Goal: Task Accomplishment & Management: Complete application form

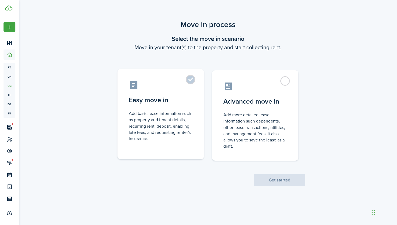
click at [160, 110] on label "Easy move in Add basic lease information such as property and tenant details, r…" at bounding box center [161, 114] width 86 height 90
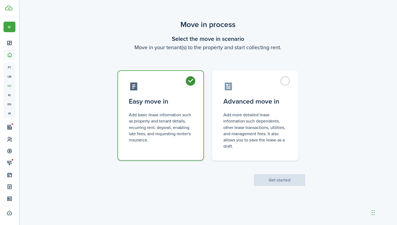
radio input "true"
click at [278, 182] on button "Get started" at bounding box center [279, 180] width 51 height 12
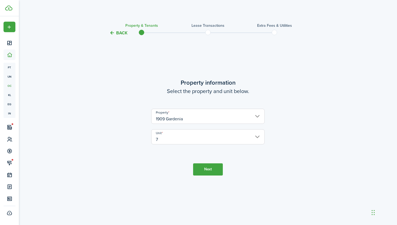
click at [215, 172] on button "Next" at bounding box center [208, 169] width 30 height 12
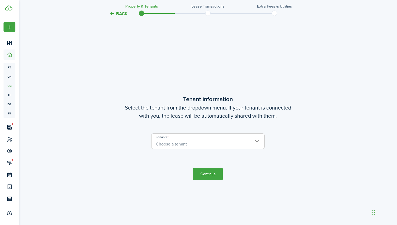
scroll to position [189, 0]
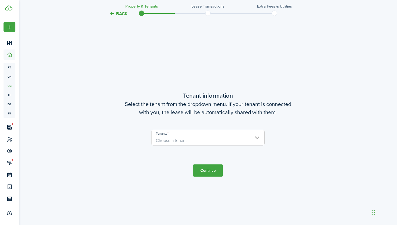
click at [202, 144] on span "Choose a tenant" at bounding box center [208, 140] width 113 height 9
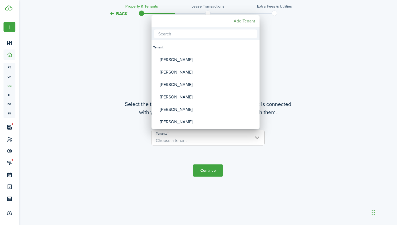
click at [243, 23] on mbsc-button "Add Tenant" at bounding box center [244, 21] width 26 height 10
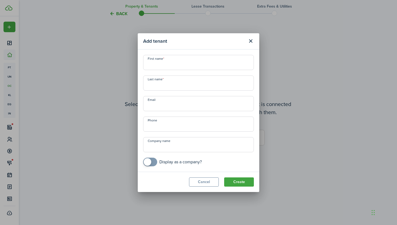
click at [177, 65] on input "First name" at bounding box center [198, 62] width 111 height 15
type input "x"
paste input "[PERSON_NAME]"
click at [173, 66] on input "[PERSON_NAME]" at bounding box center [198, 62] width 111 height 15
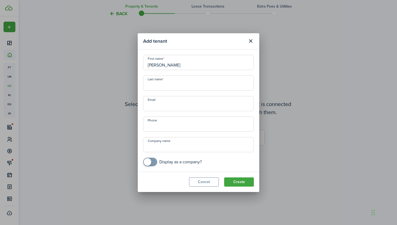
click at [180, 66] on input "[PERSON_NAME]" at bounding box center [198, 62] width 111 height 15
click at [182, 65] on input "[PERSON_NAME]" at bounding box center [198, 62] width 111 height 15
type input "[PERSON_NAME]"
click at [167, 80] on input "Last name" at bounding box center [198, 82] width 111 height 15
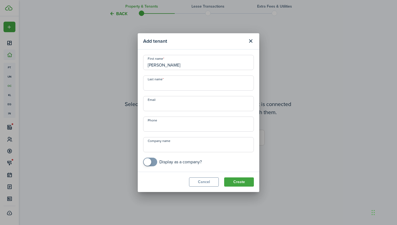
paste input "[PERSON_NAME]"
type input "[PERSON_NAME]"
click at [167, 106] on input "Email" at bounding box center [198, 103] width 111 height 15
paste input "[EMAIL_ADDRESS][DOMAIN_NAME]"
type input "[EMAIL_ADDRESS][DOMAIN_NAME]"
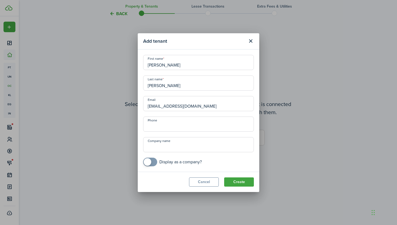
click at [150, 160] on span at bounding box center [148, 162] width 8 height 8
checkbox input "false"
click at [151, 163] on span at bounding box center [153, 162] width 8 height 8
click at [250, 180] on button "Create" at bounding box center [239, 181] width 30 height 9
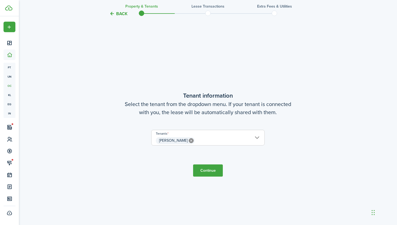
click at [214, 172] on button "Continue" at bounding box center [208, 170] width 30 height 12
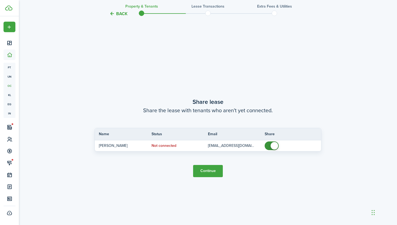
scroll to position [413, 0]
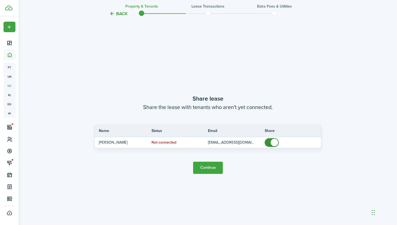
click at [208, 169] on button "Continue" at bounding box center [208, 168] width 30 height 12
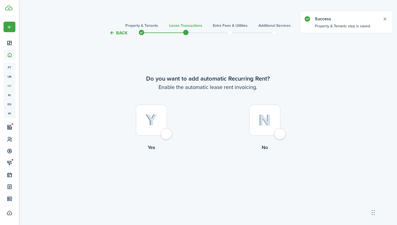
click at [289, 125] on label "No" at bounding box center [264, 129] width 113 height 49
radio input "true"
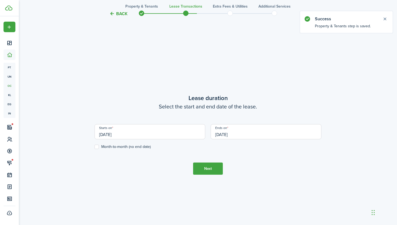
scroll to position [189, 0]
click at [228, 134] on input "[DATE]" at bounding box center [266, 131] width 111 height 15
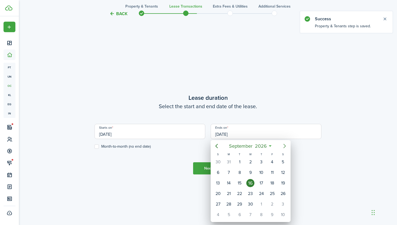
click at [286, 146] on icon "Next page" at bounding box center [284, 146] width 6 height 6
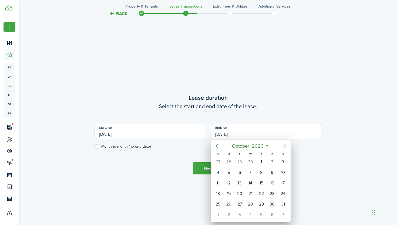
click at [286, 146] on icon "Next page" at bounding box center [284, 146] width 6 height 6
click at [160, 135] on div at bounding box center [199, 112] width 484 height 311
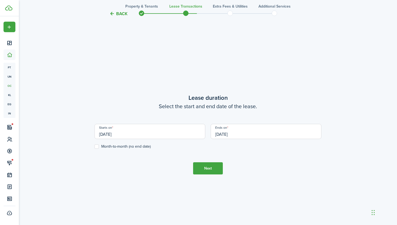
click at [160, 135] on input "[DATE]" at bounding box center [150, 131] width 111 height 15
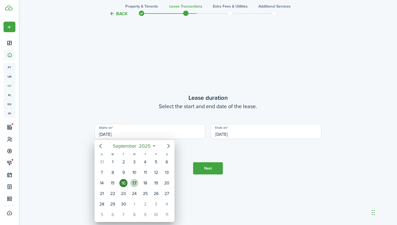
click at [137, 181] on div "17" at bounding box center [134, 183] width 8 height 8
type input "[DATE]"
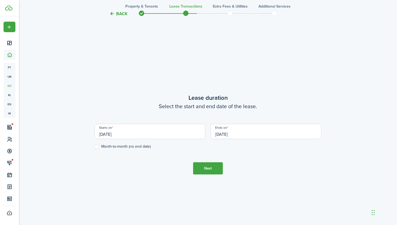
click at [279, 133] on input "[DATE]" at bounding box center [266, 131] width 111 height 15
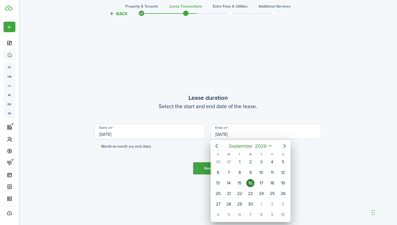
click at [285, 145] on icon "Next page" at bounding box center [284, 146] width 6 height 6
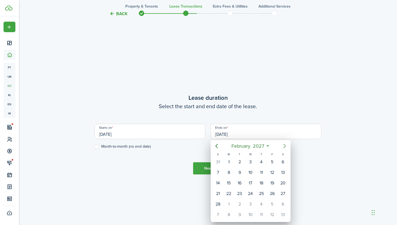
click at [285, 145] on icon "Next page" at bounding box center [284, 146] width 6 height 6
click at [229, 216] on div "31" at bounding box center [229, 214] width 8 height 8
type input "[DATE]"
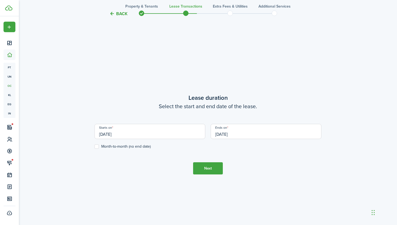
click at [211, 169] on button "Next" at bounding box center [208, 168] width 30 height 12
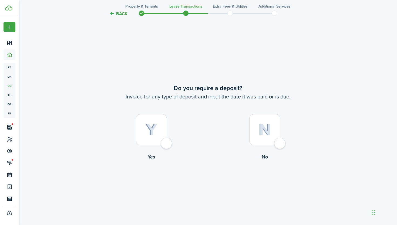
scroll to position [413, 0]
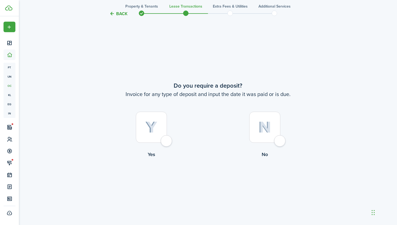
click at [162, 122] on div at bounding box center [151, 127] width 31 height 31
radio input "true"
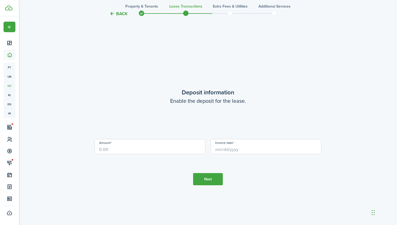
scroll to position [638, 0]
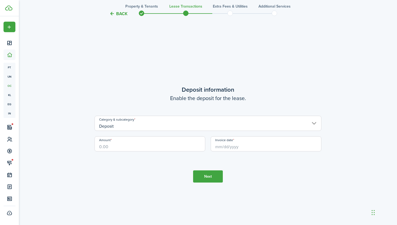
click at [128, 146] on input "Amount" at bounding box center [150, 143] width 111 height 15
click at [214, 147] on input "Invoice date" at bounding box center [266, 143] width 111 height 15
type input "$1,425.00"
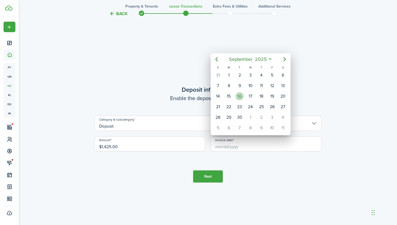
click at [244, 96] on div "16" at bounding box center [239, 96] width 11 height 10
type input "[DATE]"
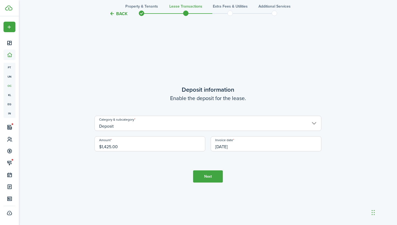
click at [207, 176] on button "Next" at bounding box center [208, 176] width 30 height 12
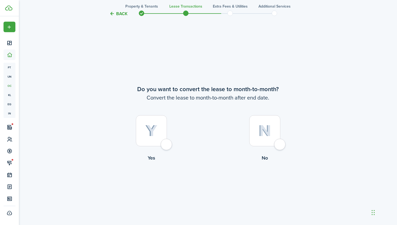
scroll to position [863, 0]
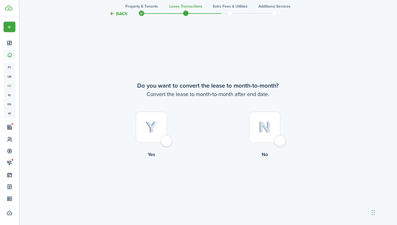
click at [264, 133] on div at bounding box center [264, 127] width 31 height 31
radio input "true"
click at [189, 188] on tc-wizard-step "Do you want to convert the lease to month-to-month? Convert the lease to month-…" at bounding box center [208, 133] width 227 height 225
click at [200, 186] on button "Continue" at bounding box center [208, 180] width 30 height 12
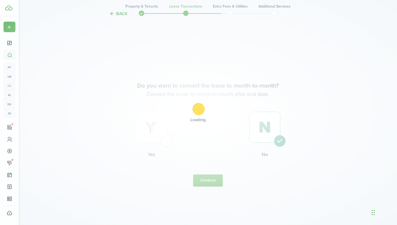
scroll to position [0, 0]
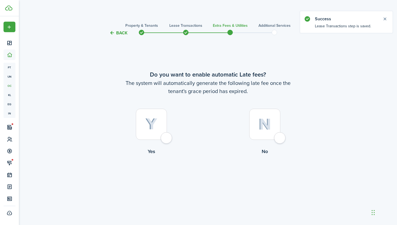
click at [140, 132] on div at bounding box center [151, 124] width 31 height 31
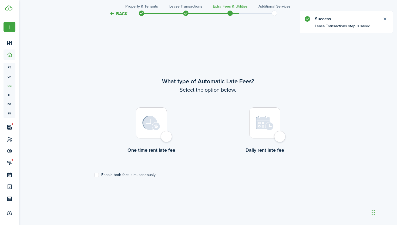
scroll to position [189, 0]
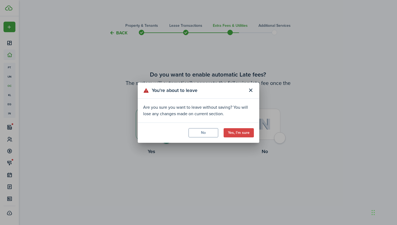
click at [256, 88] on header "You're about to leave" at bounding box center [199, 90] width 122 height 16
click at [251, 89] on button "Close modal" at bounding box center [250, 90] width 9 height 9
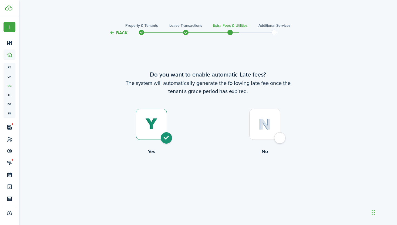
click at [266, 129] on img at bounding box center [265, 124] width 13 height 12
radio input "false"
radio input "true"
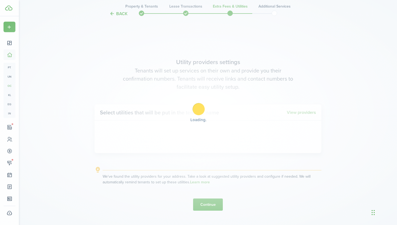
scroll to position [189, 0]
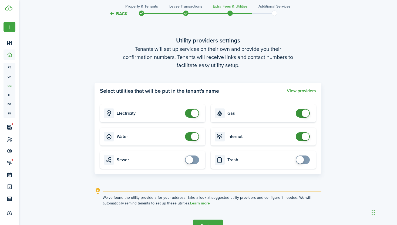
checkbox input "false"
click at [191, 112] on span at bounding box center [195, 113] width 8 height 8
checkbox input "false"
click at [192, 139] on span at bounding box center [195, 137] width 8 height 8
checkbox input "false"
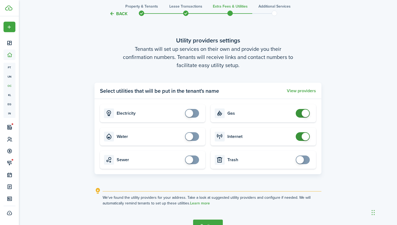
click at [303, 139] on span at bounding box center [306, 137] width 8 height 8
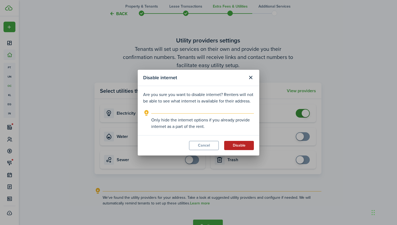
click at [235, 142] on button "Disable" at bounding box center [239, 145] width 30 height 9
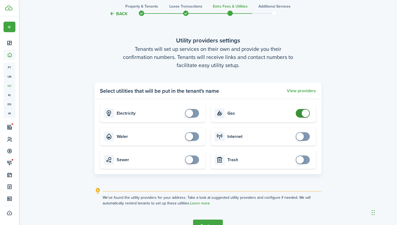
checkbox input "false"
click at [306, 116] on span at bounding box center [306, 113] width 8 height 8
click at [203, 223] on button "Continue" at bounding box center [208, 225] width 30 height 12
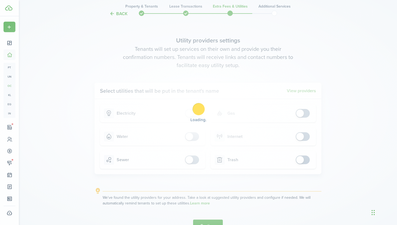
scroll to position [0, 0]
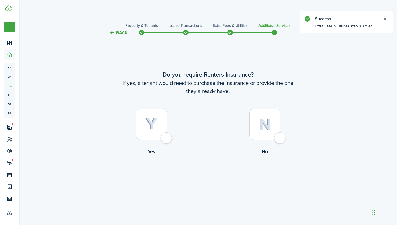
click at [152, 129] on img at bounding box center [151, 124] width 12 height 12
radio input "true"
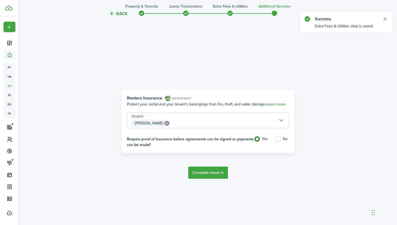
scroll to position [189, 0]
click at [204, 167] on button "Complete move in" at bounding box center [208, 172] width 40 height 12
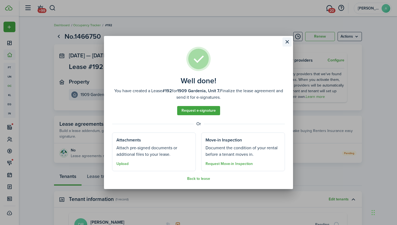
click at [287, 42] on button "Close modal" at bounding box center [287, 41] width 9 height 9
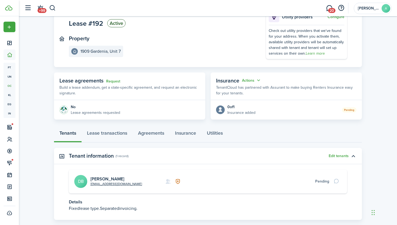
scroll to position [45, 0]
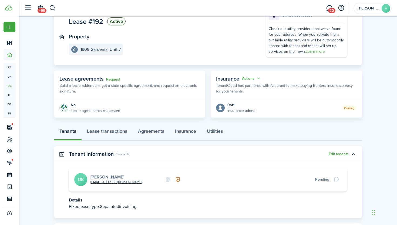
click at [108, 177] on link "[PERSON_NAME]" at bounding box center [107, 177] width 34 height 6
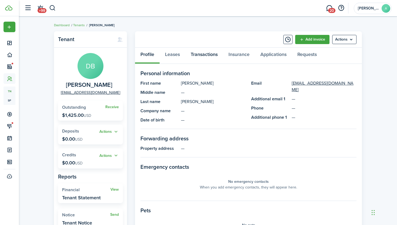
click at [204, 49] on link "Transactions" at bounding box center [204, 56] width 38 height 16
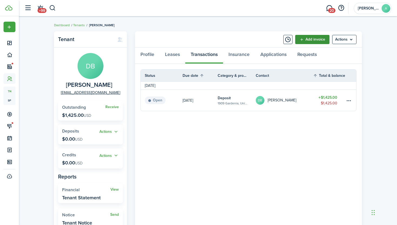
click at [318, 42] on link "Add invoice" at bounding box center [312, 39] width 34 height 9
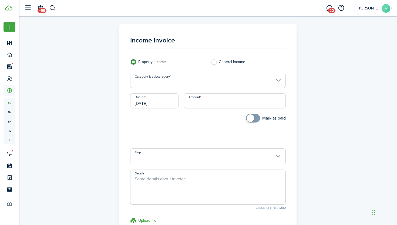
click at [199, 99] on input "Amount" at bounding box center [235, 100] width 102 height 15
click at [177, 80] on input "Category & subcategory" at bounding box center [208, 80] width 156 height 15
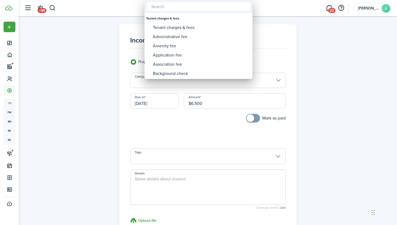
type input "$6,500.00"
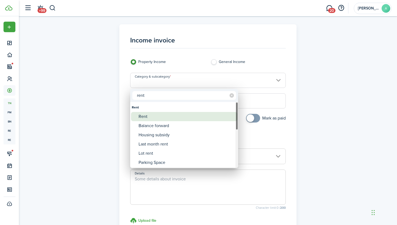
type input "rent"
click at [154, 117] on div "Rent" at bounding box center [187, 116] width 96 height 9
type input "Rent"
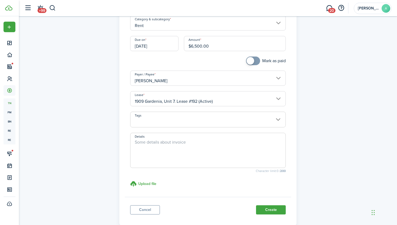
scroll to position [58, 0]
click at [270, 207] on button "Create" at bounding box center [271, 209] width 30 height 9
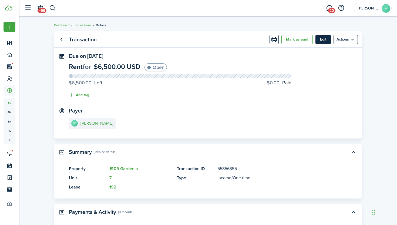
click at [325, 40] on button "Edit" at bounding box center [323, 39] width 15 height 9
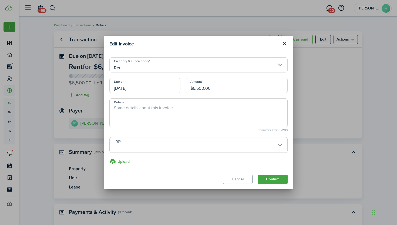
click at [167, 113] on textarea "Details" at bounding box center [199, 114] width 178 height 19
type textarea "Rent sep - Dec Pre paid rent"
click at [274, 181] on button "Confirm" at bounding box center [273, 178] width 30 height 9
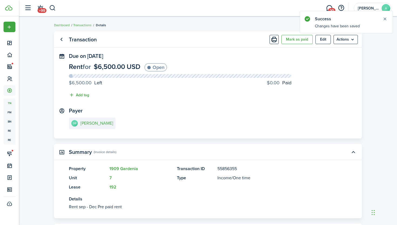
click at [55, 39] on panel-main-header "Transaction [PERSON_NAME] as paid Edit Actions" at bounding box center [208, 39] width 308 height 16
click at [63, 39] on link "Go back" at bounding box center [61, 39] width 9 height 9
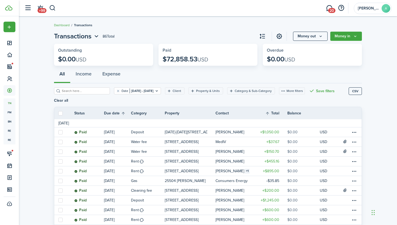
click at [95, 6] on header-wrapper "+99 20 Ashton A" at bounding box center [207, 8] width 370 height 16
click at [55, 8] on button "button" at bounding box center [52, 8] width 7 height 9
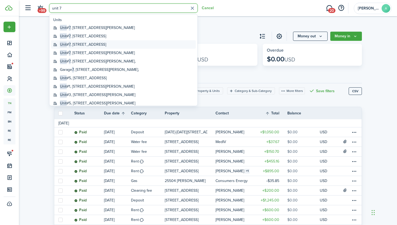
type input "unit 7"
click at [92, 42] on global-search-item-title "[STREET_ADDRESS]" at bounding box center [83, 45] width 46 height 6
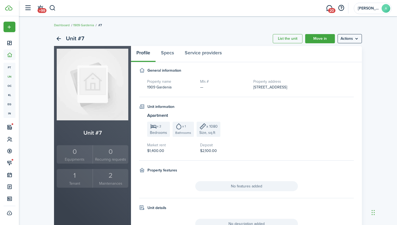
click at [82, 187] on link "1 Tenant" at bounding box center [75, 178] width 36 height 19
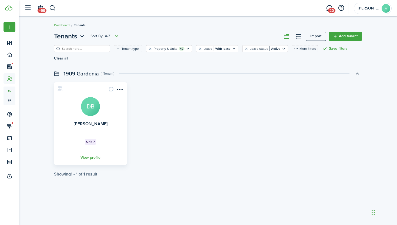
click at [80, 98] on card "[PERSON_NAME] DB Unit 7 View profile" at bounding box center [90, 123] width 73 height 83
click at [92, 98] on avatar-text "DB" at bounding box center [90, 106] width 19 height 19
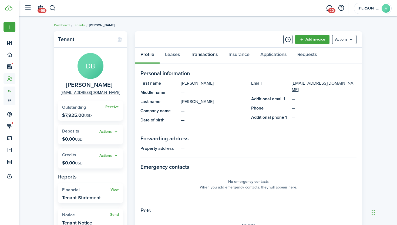
click at [193, 55] on link "Transactions" at bounding box center [204, 56] width 38 height 16
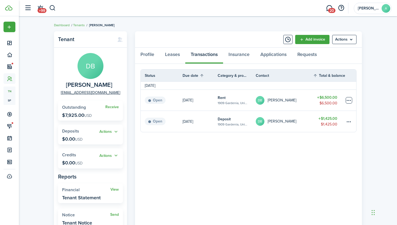
click at [348, 101] on table-menu-btn-icon at bounding box center [349, 100] width 6 height 6
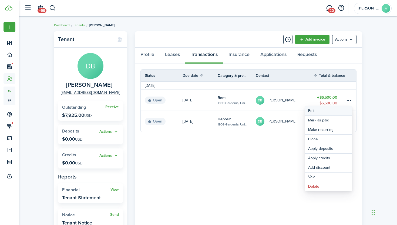
click at [325, 111] on button "Edit" at bounding box center [328, 110] width 47 height 9
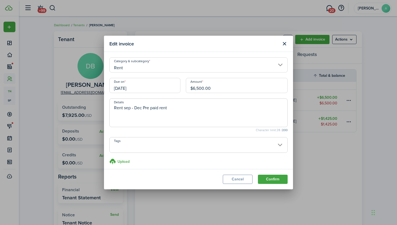
click at [221, 83] on input "$6,500.00" at bounding box center [237, 85] width 102 height 15
click at [218, 90] on input "$6,500.00" at bounding box center [237, 85] width 102 height 15
type input "$6,517.50"
click at [278, 180] on button "Confirm" at bounding box center [273, 178] width 30 height 9
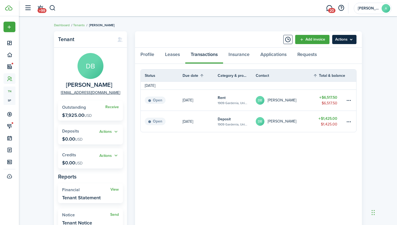
click at [346, 38] on menu-btn "Actions" at bounding box center [344, 39] width 24 height 9
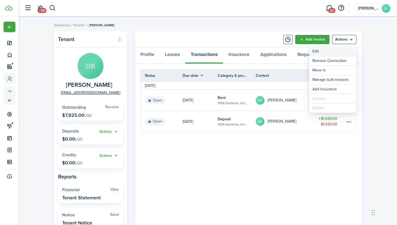
click at [329, 49] on link "Edit" at bounding box center [332, 51] width 47 height 9
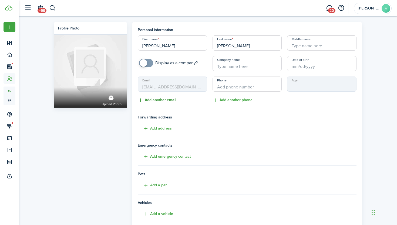
click at [161, 100] on button "Add another email" at bounding box center [157, 100] width 38 height 6
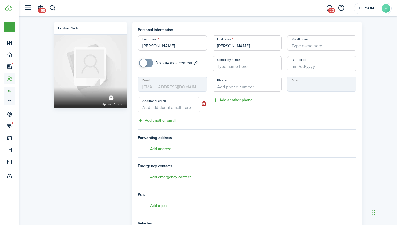
click at [163, 108] on input "Additional email" at bounding box center [169, 104] width 62 height 15
paste input "[PERSON_NAME][EMAIL_ADDRESS][PERSON_NAME][PERSON_NAME][DOMAIN_NAME]"
type input "[PERSON_NAME][EMAIL_ADDRESS][PERSON_NAME][PERSON_NAME][DOMAIN_NAME]"
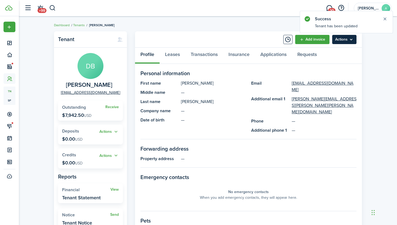
click at [353, 38] on menu-btn "Actions" at bounding box center [344, 39] width 24 height 9
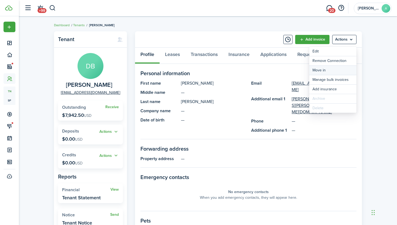
click at [324, 68] on link "Move in" at bounding box center [332, 70] width 47 height 9
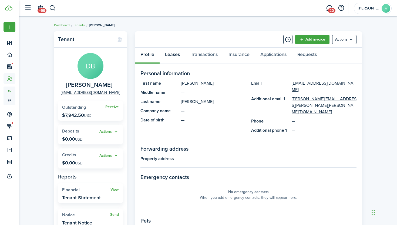
click at [178, 56] on link "Leases" at bounding box center [173, 56] width 26 height 16
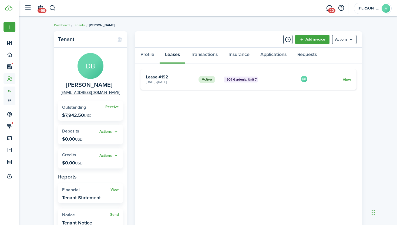
click at [353, 80] on card "Active [GEOGRAPHIC_DATA] 7 [DATE] - [DATE] Lease #192 DB View" at bounding box center [248, 79] width 216 height 21
click at [348, 80] on link "View" at bounding box center [347, 80] width 8 height 6
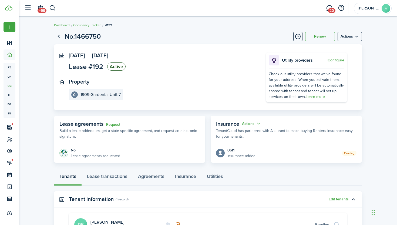
scroll to position [74, 0]
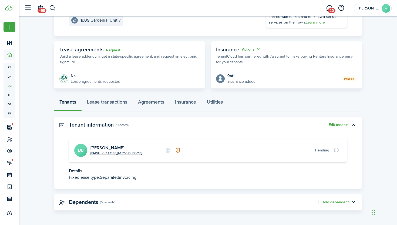
click at [169, 156] on card "[EMAIL_ADDRESS][DOMAIN_NAME] [PERSON_NAME] DB Pending" at bounding box center [208, 150] width 278 height 24
click at [205, 198] on panel-main-header "Dependents (0 records) Add dependent" at bounding box center [208, 202] width 308 height 16
click at [340, 203] on button "Add dependent" at bounding box center [332, 202] width 33 height 6
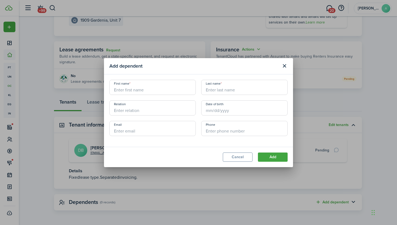
click at [142, 90] on input "First name" at bounding box center [152, 87] width 86 height 15
paste input "[PERSON_NAME]"
click at [153, 89] on input "[PERSON_NAME]" at bounding box center [152, 87] width 86 height 15
type input "Timmy"
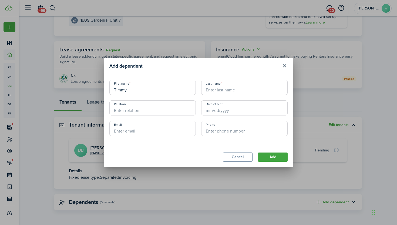
click at [241, 87] on input "Last name" at bounding box center [244, 87] width 86 height 15
paste input "[PERSON_NAME]"
type input "[PERSON_NAME]"
click at [155, 107] on input "Relation" at bounding box center [152, 107] width 86 height 15
type input "Father"
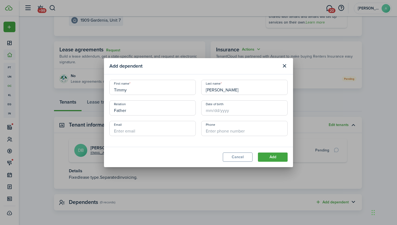
click at [136, 128] on input "Email" at bounding box center [152, 128] width 86 height 15
paste input "[PERSON_NAME][EMAIL_ADDRESS][PERSON_NAME][PERSON_NAME][DOMAIN_NAME]"
type input "[PERSON_NAME][EMAIL_ADDRESS][PERSON_NAME][PERSON_NAME][DOMAIN_NAME]"
click at [274, 157] on button "Add" at bounding box center [273, 156] width 30 height 9
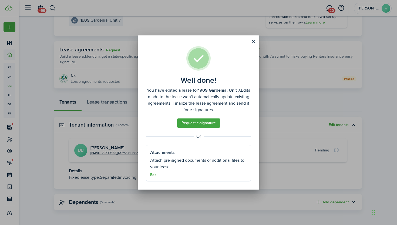
click at [246, 46] on assembled-view "Well done! You have edited a lease for 1909 Gardenia, Unit 7. Edits made to the…" at bounding box center [198, 113] width 105 height 135
click at [248, 42] on well-done "Well done! You have edited a lease for 1909 Gardenia, Unit 7. Edits made to the…" at bounding box center [199, 112] width 122 height 154
click at [255, 40] on button "Close modal" at bounding box center [253, 41] width 9 height 9
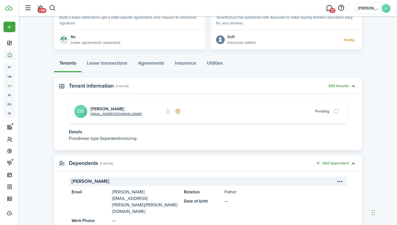
scroll to position [113, 0]
click at [341, 176] on menu-btn-icon "Open menu" at bounding box center [339, 180] width 9 height 9
click at [255, 179] on panel-main-section-header "[PERSON_NAME]" at bounding box center [208, 180] width 278 height 9
